Goal: Task Accomplishment & Management: Manage account settings

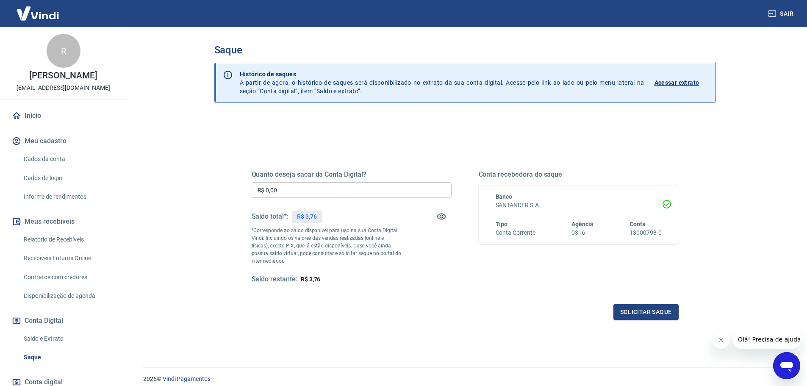
click at [28, 123] on link "Início" at bounding box center [63, 115] width 106 height 19
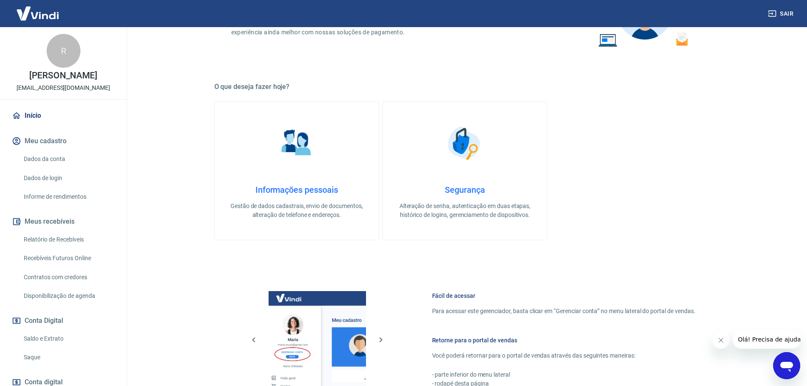
scroll to position [274, 0]
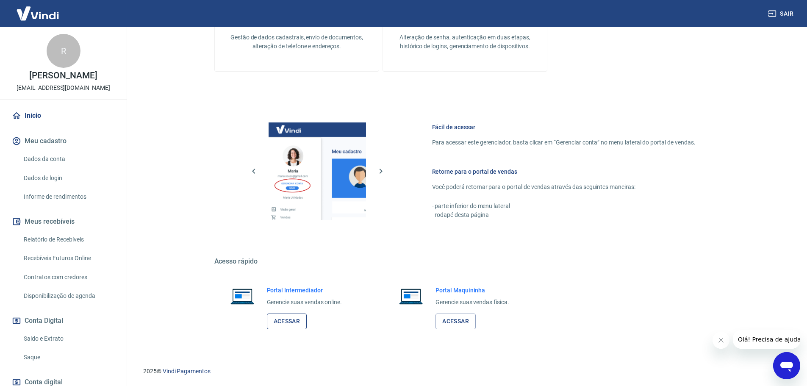
click at [289, 321] on link "Acessar" at bounding box center [287, 321] width 40 height 16
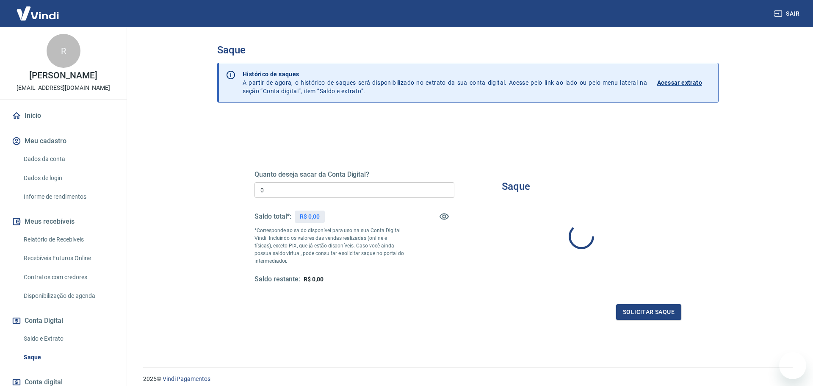
type input "R$ 0,00"
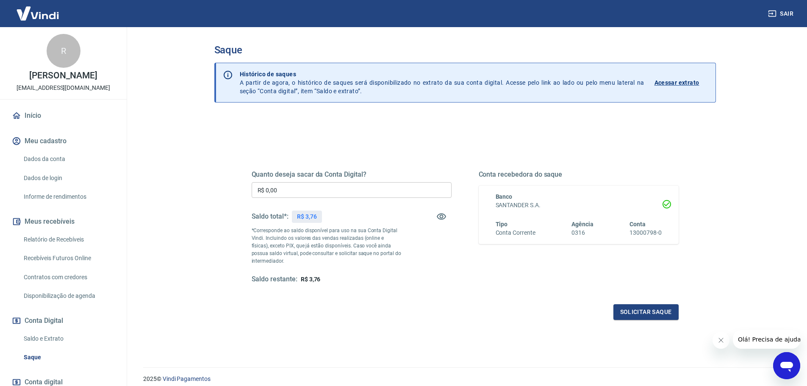
click at [48, 246] on link "Relatório de Recebíveis" at bounding box center [68, 239] width 96 height 17
